Goal: Task Accomplishment & Management: Complete application form

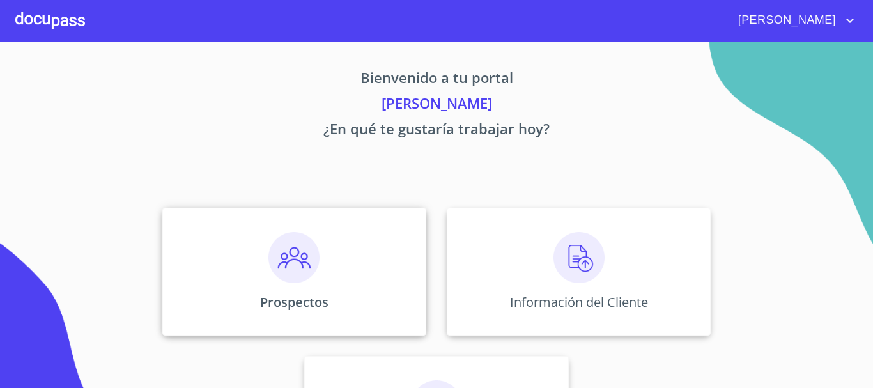
click at [284, 258] on img at bounding box center [293, 257] width 51 height 51
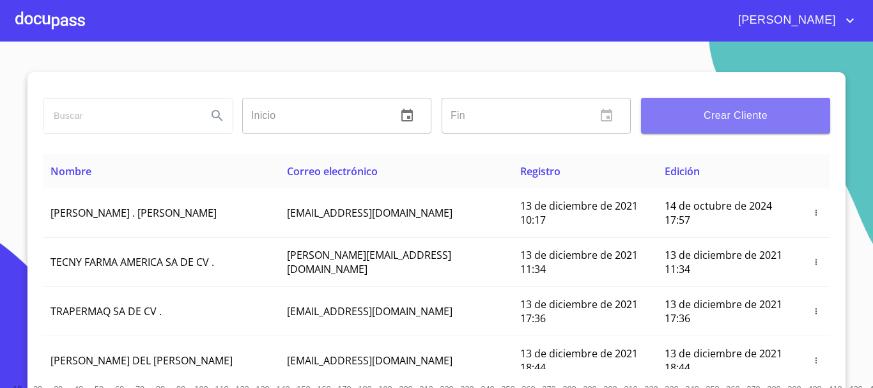
click at [743, 120] on span "Crear Cliente" at bounding box center [735, 116] width 169 height 18
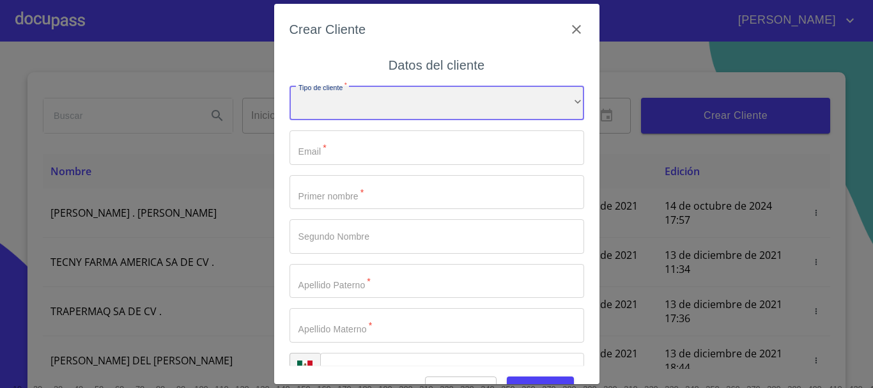
click at [318, 108] on div "​" at bounding box center [436, 103] width 295 height 35
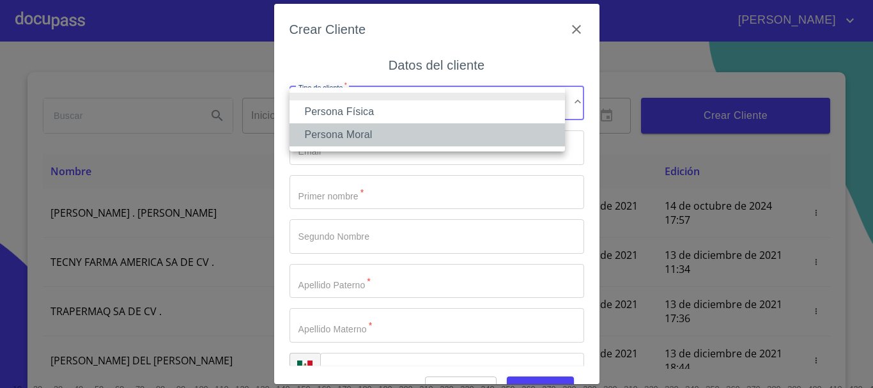
click at [334, 136] on li "Persona Moral" at bounding box center [426, 134] width 275 height 23
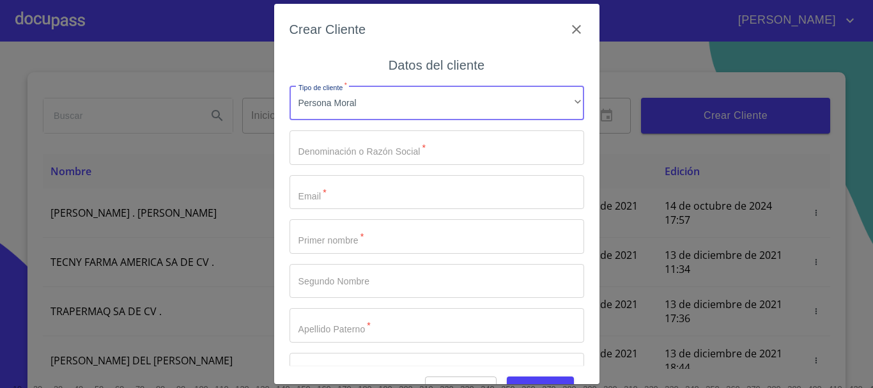
click at [336, 152] on input "Tipo de cliente   *" at bounding box center [436, 147] width 295 height 35
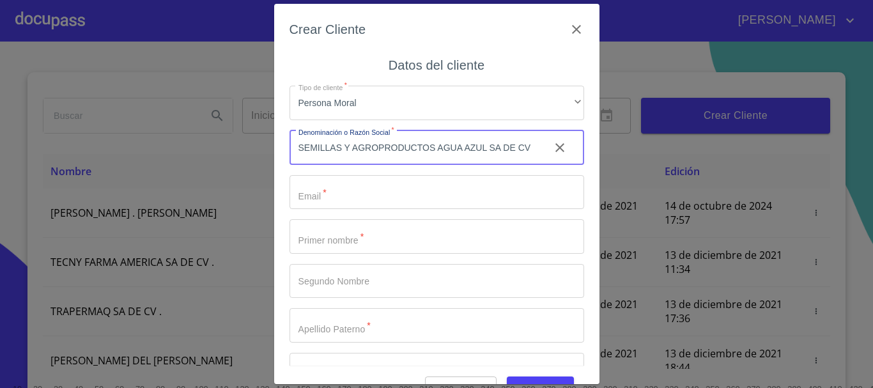
scroll to position [0, 11]
type input "SEMILLAS Y AGROPRODUCTOS AGUA AZUL SA DE CV"
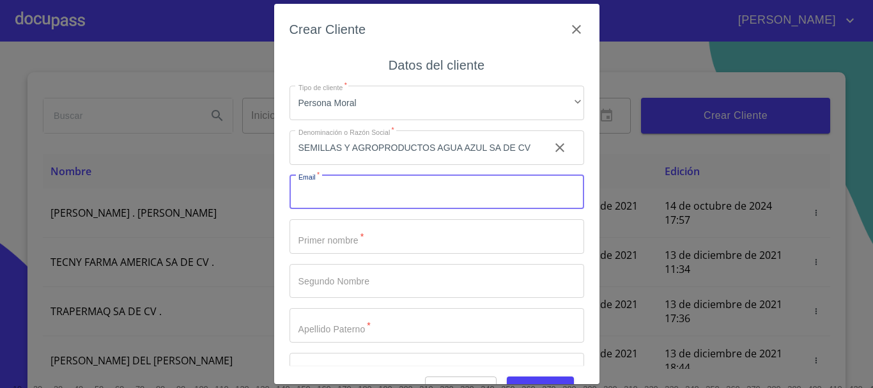
click at [333, 196] on input "Tipo de cliente   *" at bounding box center [436, 192] width 295 height 35
type input "[EMAIL_ADDRESS][DOMAIN_NAME]"
click at [356, 165] on input "Tipo de cliente   *" at bounding box center [414, 147] width 250 height 35
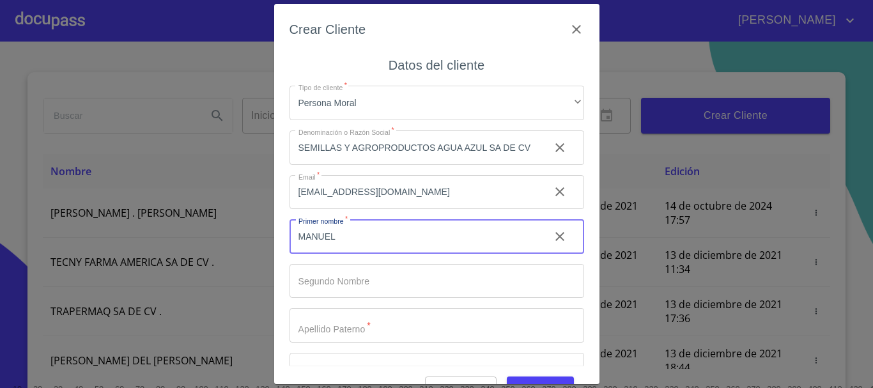
type input "MANUEL"
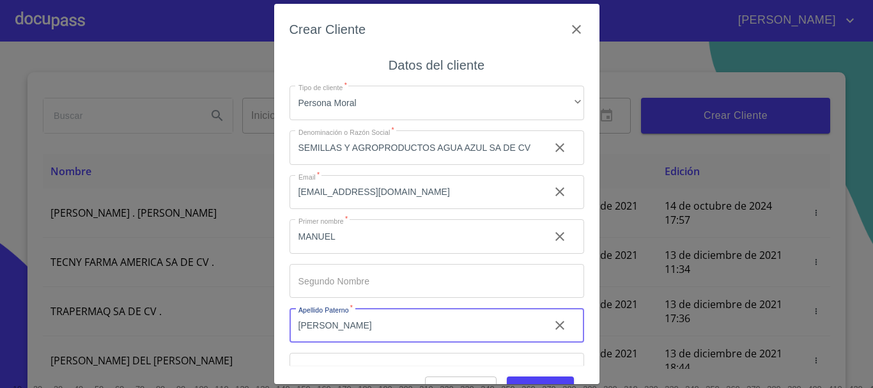
type input "[PERSON_NAME]"
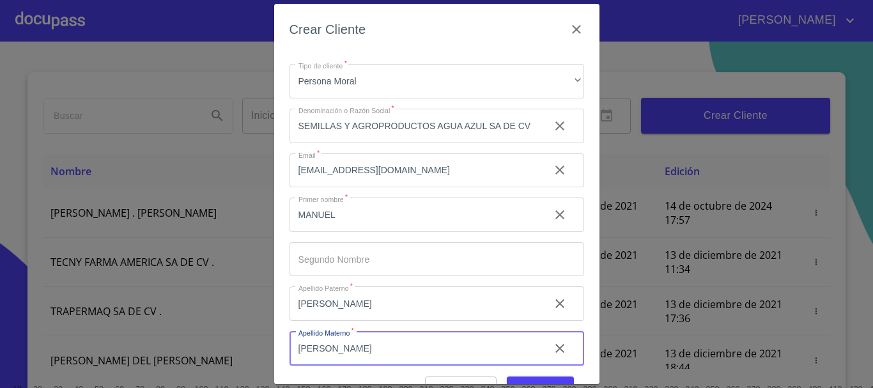
scroll to position [76, 0]
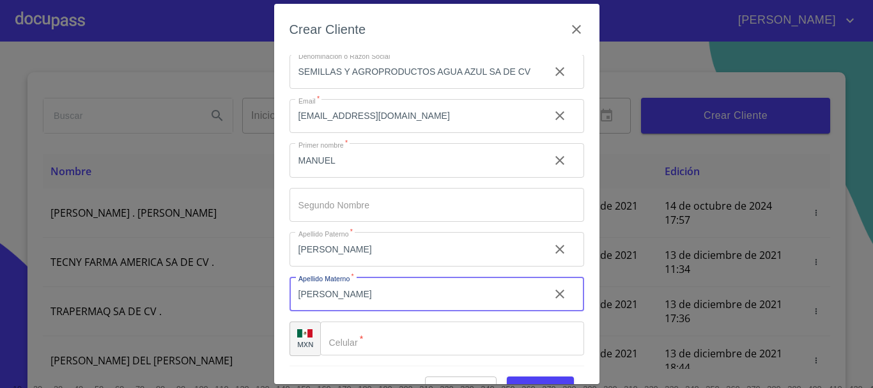
type input "[PERSON_NAME]"
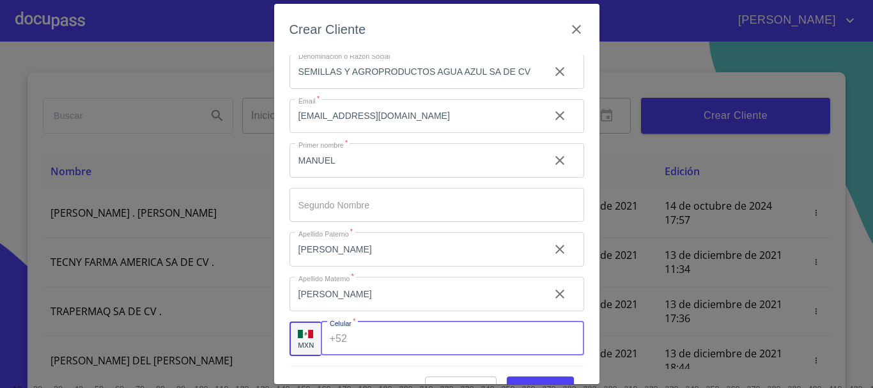
click at [360, 344] on input "Tipo de cliente   *" at bounding box center [467, 338] width 231 height 35
type input "[PHONE_NUMBER]"
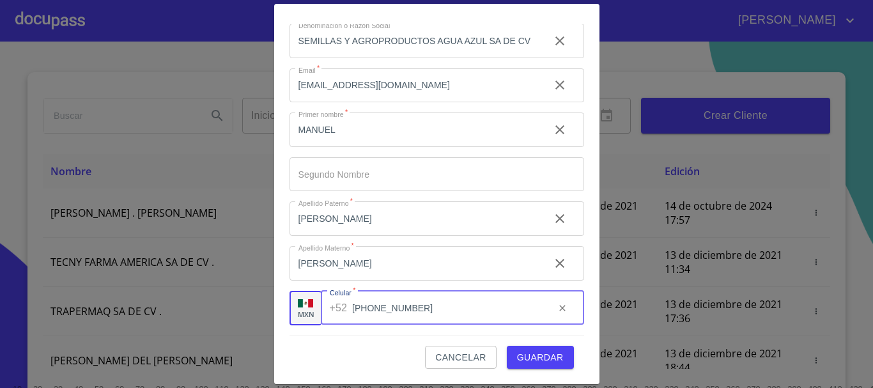
click at [528, 362] on span "Guardar" at bounding box center [540, 358] width 47 height 16
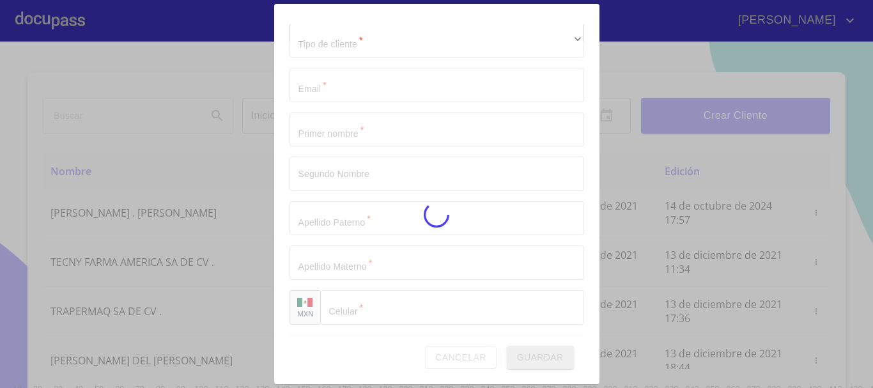
scroll to position [32, 0]
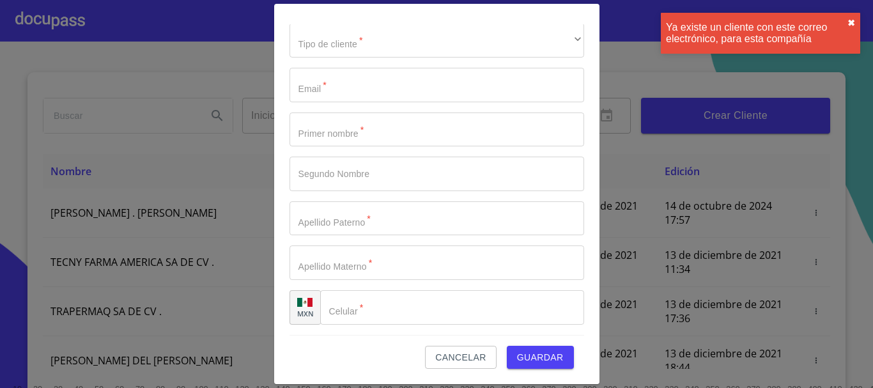
click at [851, 23] on button "✖︎" at bounding box center [851, 23] width 8 height 10
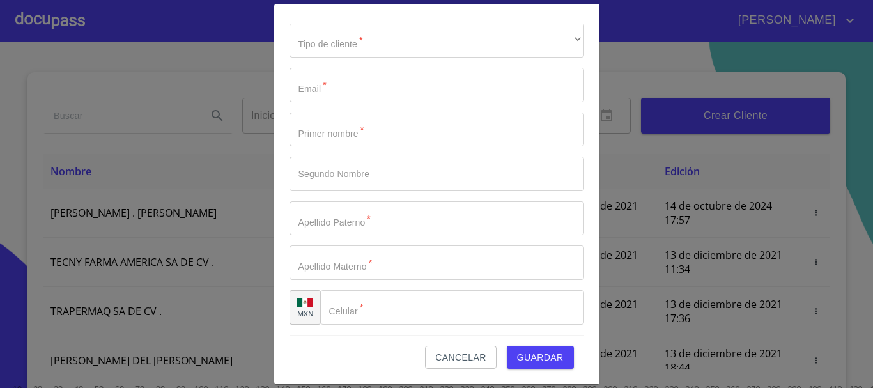
scroll to position [0, 0]
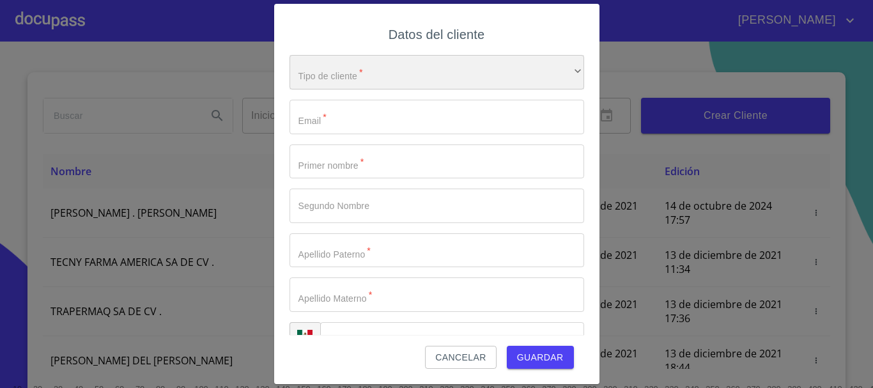
click at [357, 76] on div "​" at bounding box center [436, 72] width 295 height 35
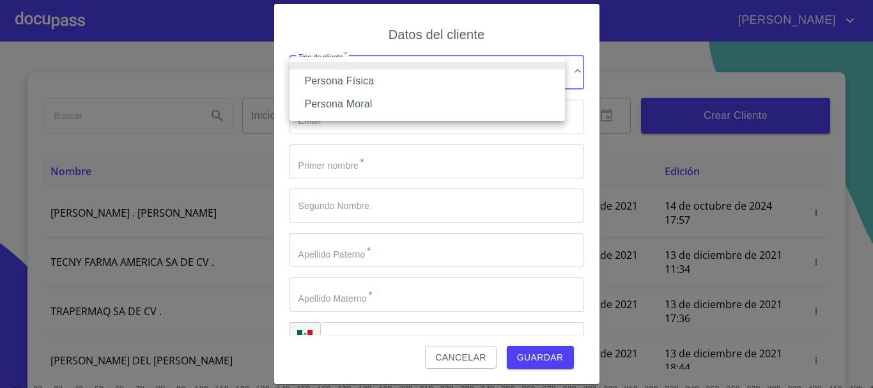
click at [354, 102] on li "Persona Moral" at bounding box center [426, 104] width 275 height 23
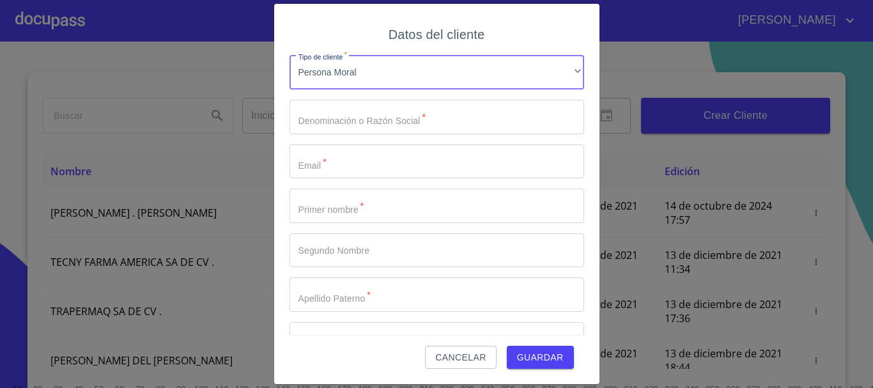
click at [339, 119] on input "Tipo de cliente   *" at bounding box center [436, 117] width 295 height 35
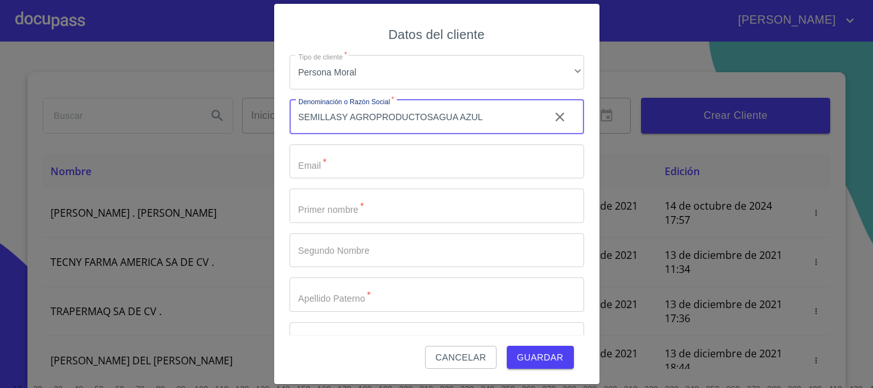
click at [434, 116] on input "SEMILLASY AGROPRODUCTOSAGUA AZUL" at bounding box center [414, 117] width 250 height 35
click at [484, 113] on input "SEMILLASY AGROPRODUCTOS AGUA AZUL" at bounding box center [414, 117] width 250 height 35
type input "SEMILLASY AGROPRODUCTOS AGUA AZUL SA DE CV"
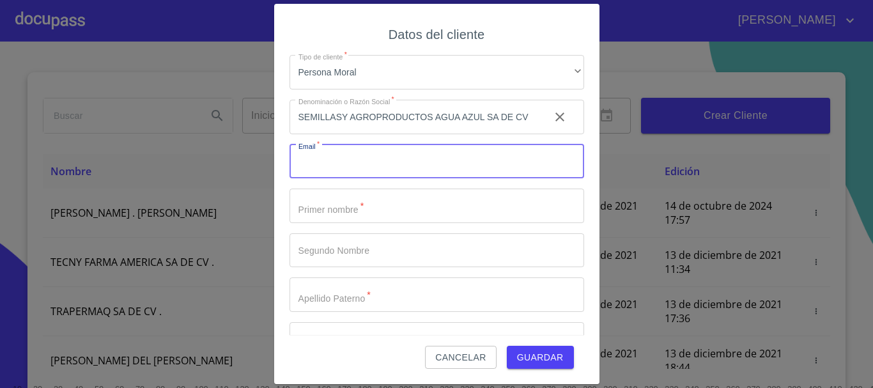
click at [349, 167] on input "Tipo de cliente   *" at bounding box center [436, 161] width 295 height 35
type input "[EMAIL_ADDRESS][DOMAIN_NAME]"
click at [346, 134] on input "Tipo de cliente   *" at bounding box center [414, 117] width 250 height 35
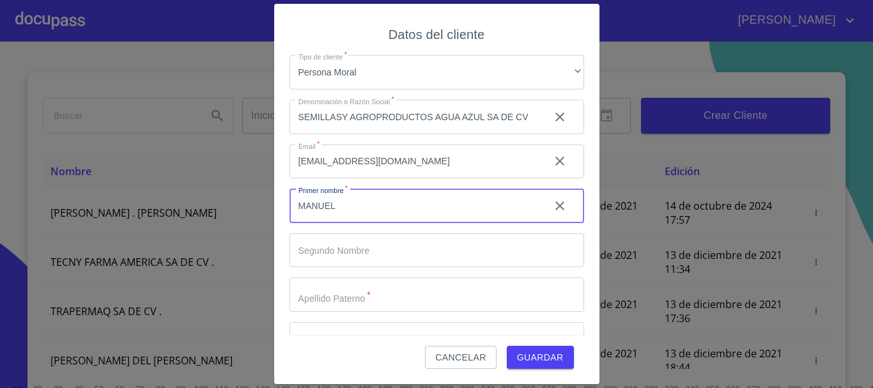
type input "MANUEL"
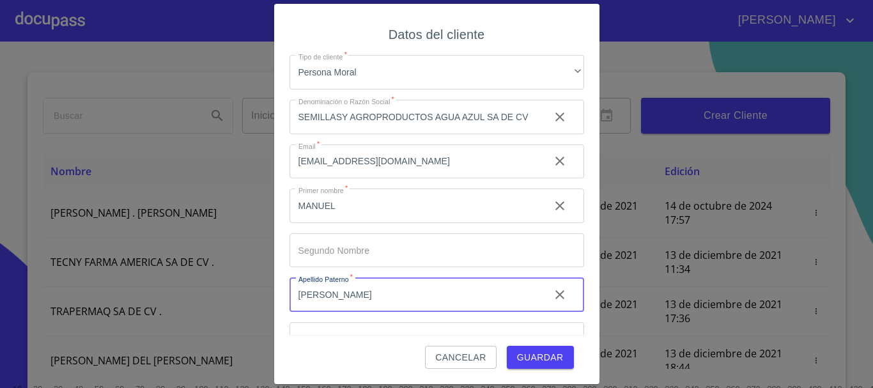
type input "[PERSON_NAME]"
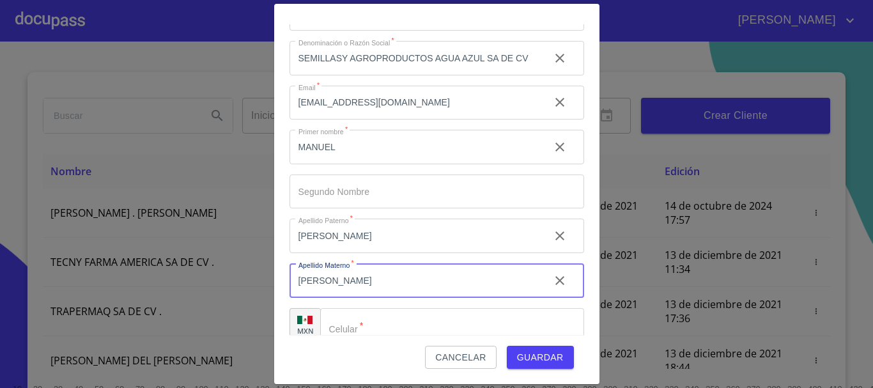
scroll to position [76, 0]
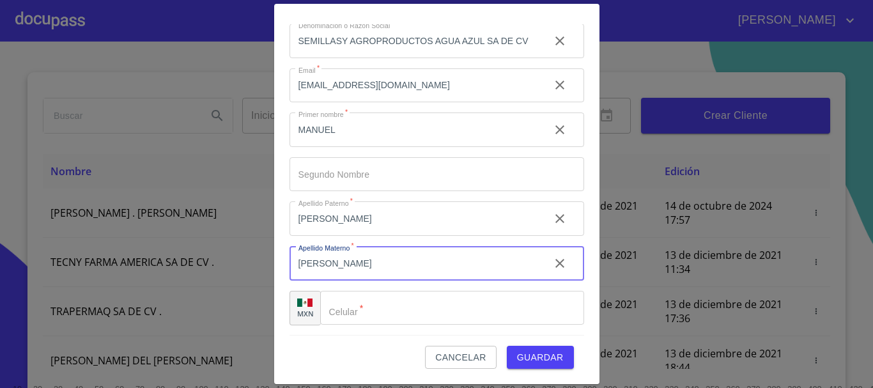
type input "[PERSON_NAME]"
click at [366, 311] on input "Tipo de cliente   *" at bounding box center [452, 308] width 264 height 35
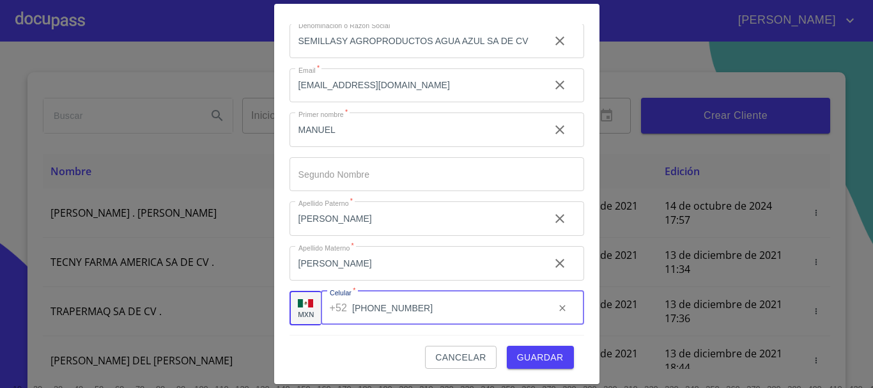
type input "[PHONE_NUMBER]"
click at [582, 240] on div "Crear Cliente Datos del cliente Tipo de cliente   * Persona Moral ​ Denominació…" at bounding box center [436, 194] width 325 height 380
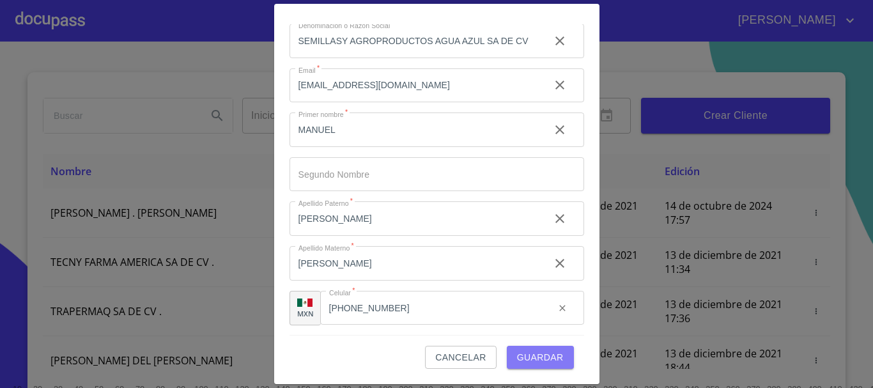
click at [531, 363] on span "Guardar" at bounding box center [540, 358] width 47 height 16
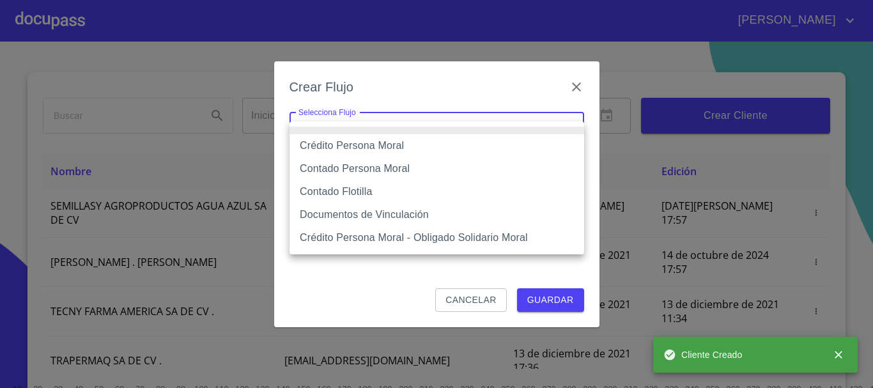
click at [345, 130] on body "[PERSON_NAME] ​ Fin ​ Crear Cliente Nombre Correo electrónico Registro Edición …" at bounding box center [436, 194] width 873 height 388
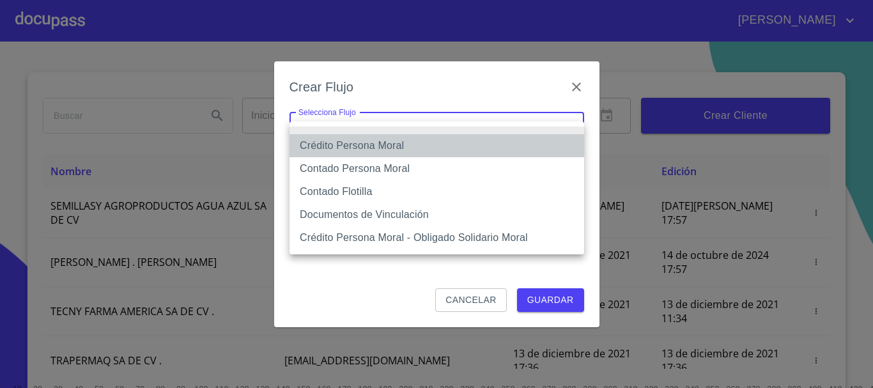
click at [360, 147] on li "Crédito Persona Moral" at bounding box center [436, 145] width 295 height 23
type input "61b135e99b8c202ad5a10319"
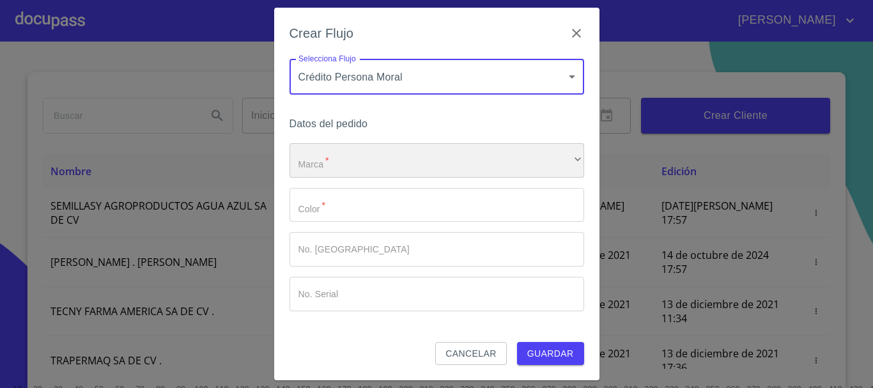
click at [330, 170] on div "​" at bounding box center [436, 160] width 295 height 35
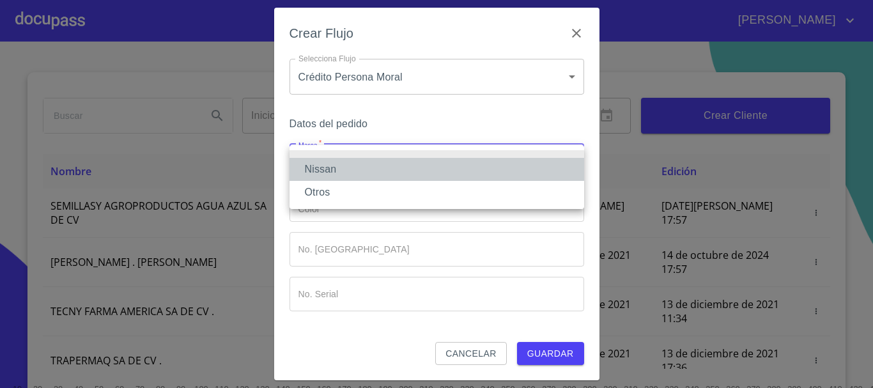
click at [330, 170] on li "Nissan" at bounding box center [436, 169] width 295 height 23
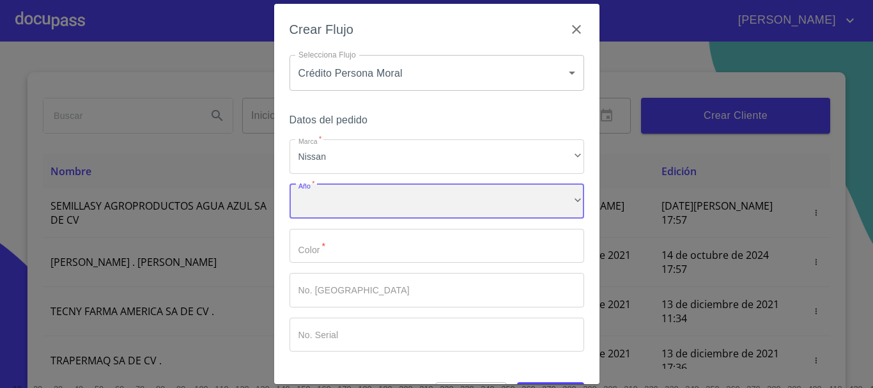
click at [330, 206] on div "​" at bounding box center [436, 201] width 295 height 35
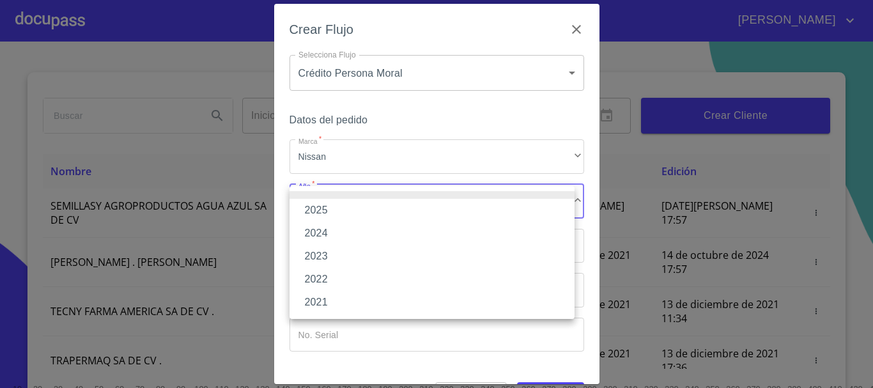
click at [329, 207] on li "2025" at bounding box center [431, 210] width 285 height 23
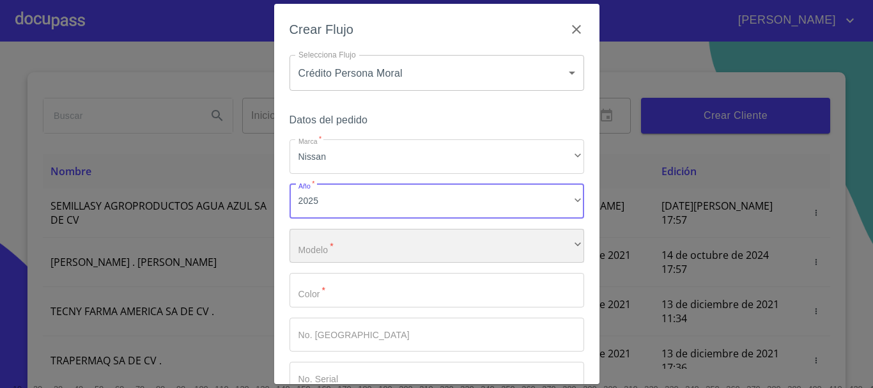
click at [321, 247] on div "​" at bounding box center [436, 246] width 295 height 35
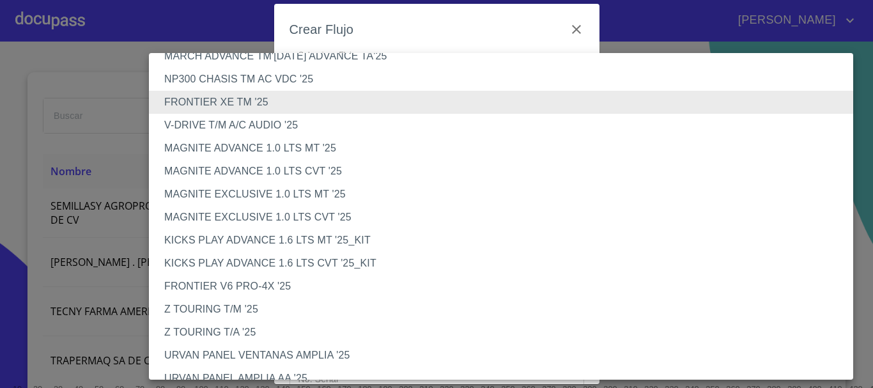
scroll to position [49, 0]
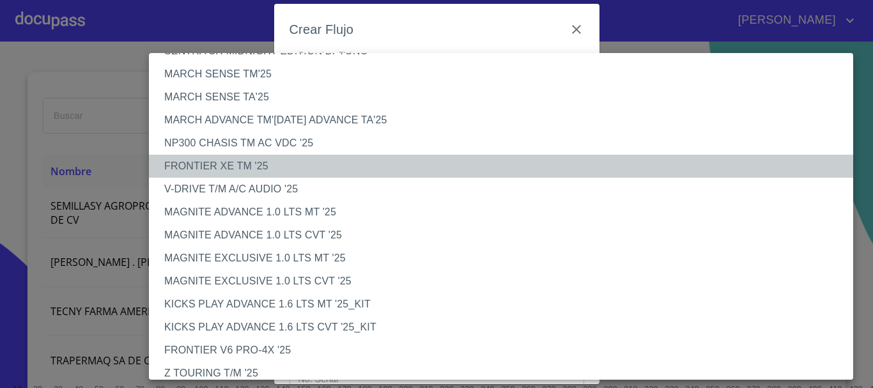
click at [251, 164] on li "FRONTIER XE TM '25" at bounding box center [506, 166] width 714 height 23
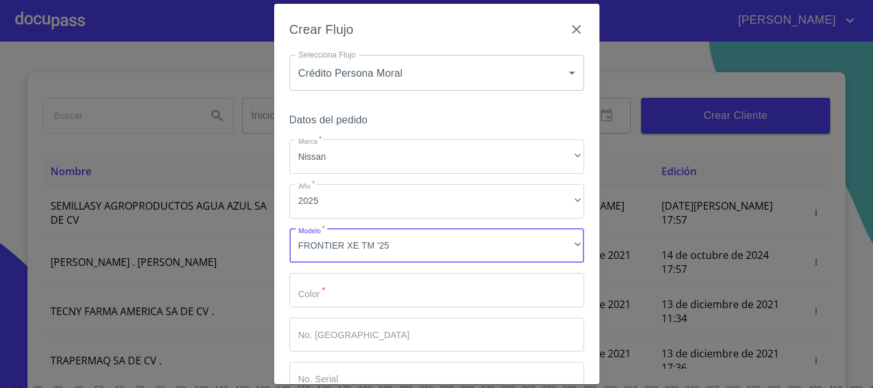
click at [349, 297] on input "Marca   *" at bounding box center [436, 290] width 295 height 35
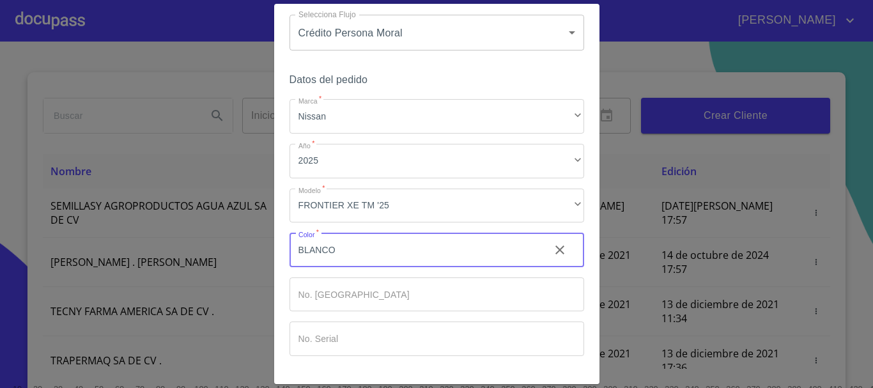
scroll to position [82, 0]
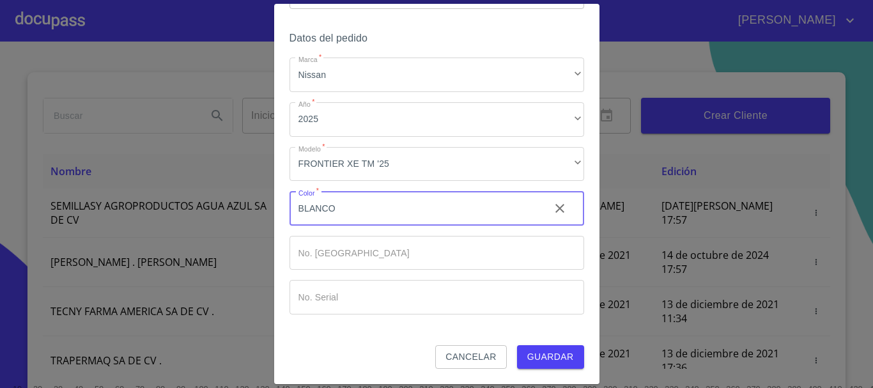
type input "BLANCO"
click at [534, 353] on span "Guardar" at bounding box center [550, 357] width 47 height 16
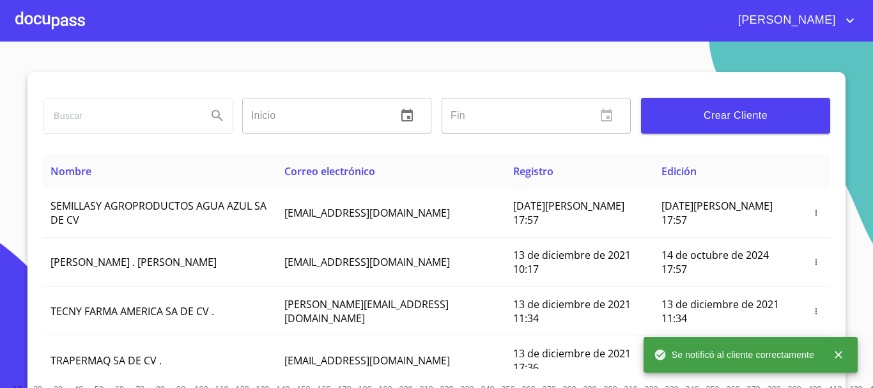
click at [49, 20] on div at bounding box center [50, 20] width 70 height 41
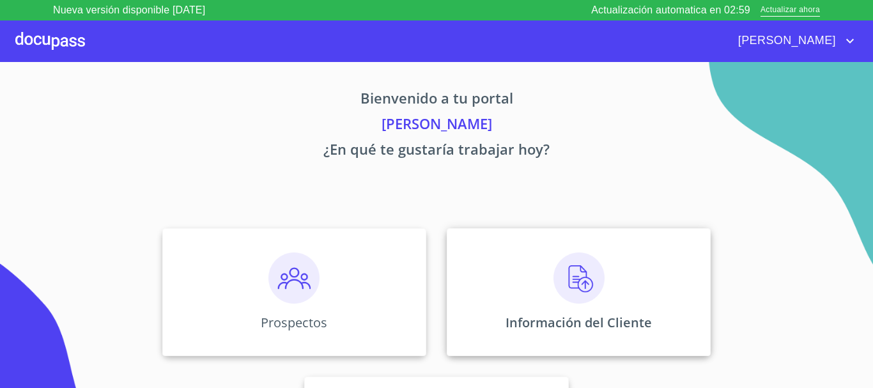
click at [579, 279] on img at bounding box center [578, 277] width 51 height 51
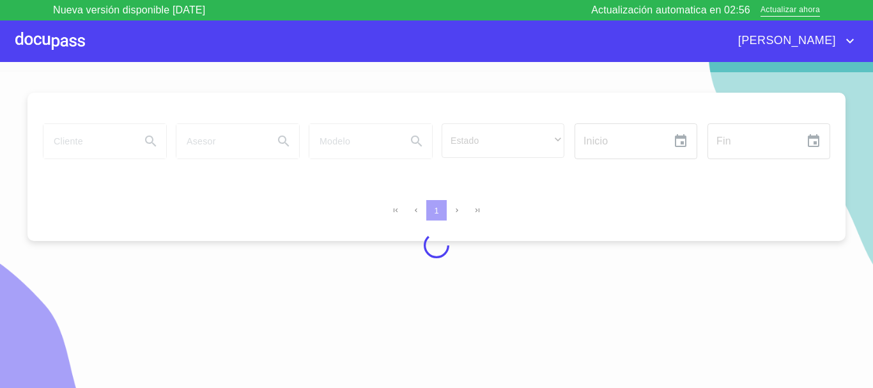
click at [852, 40] on icon "account of current user" at bounding box center [850, 41] width 8 height 4
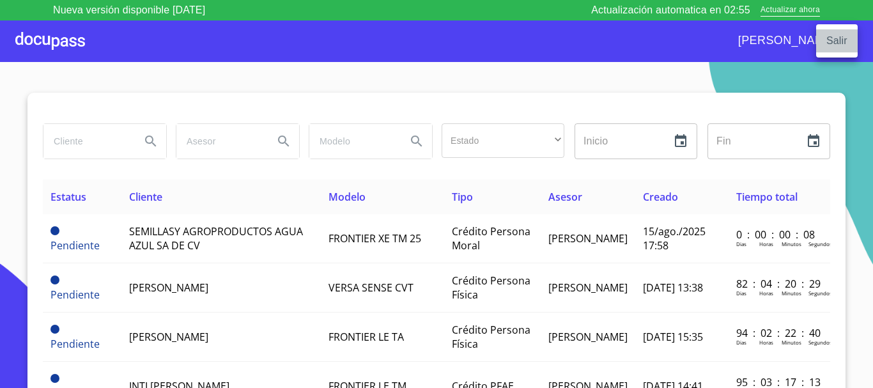
click at [828, 47] on li "Salir" at bounding box center [837, 40] width 42 height 23
